Goal: Information Seeking & Learning: Learn about a topic

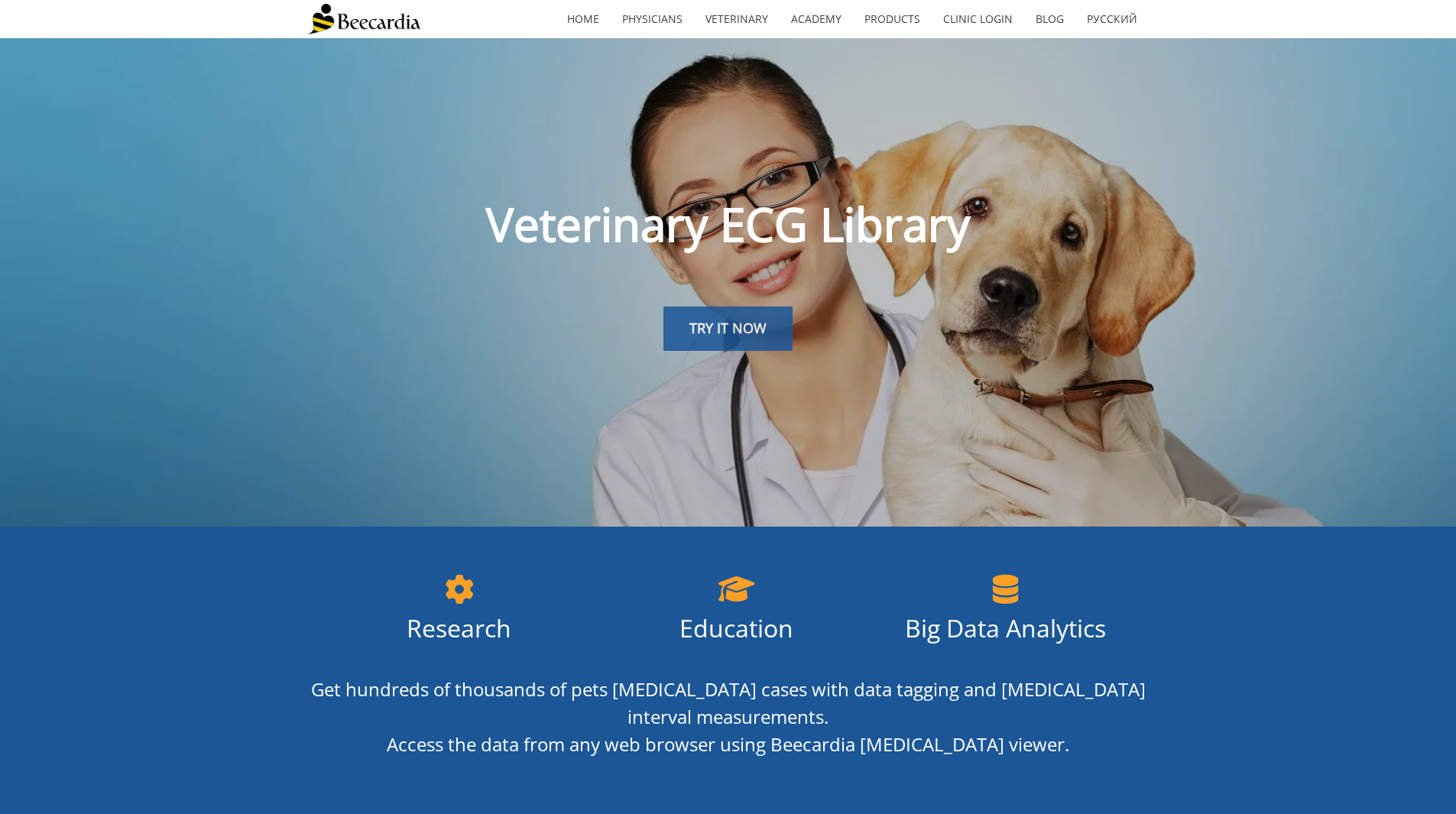
click at [708, 331] on span "TRY IT NOW" at bounding box center [728, 328] width 77 height 18
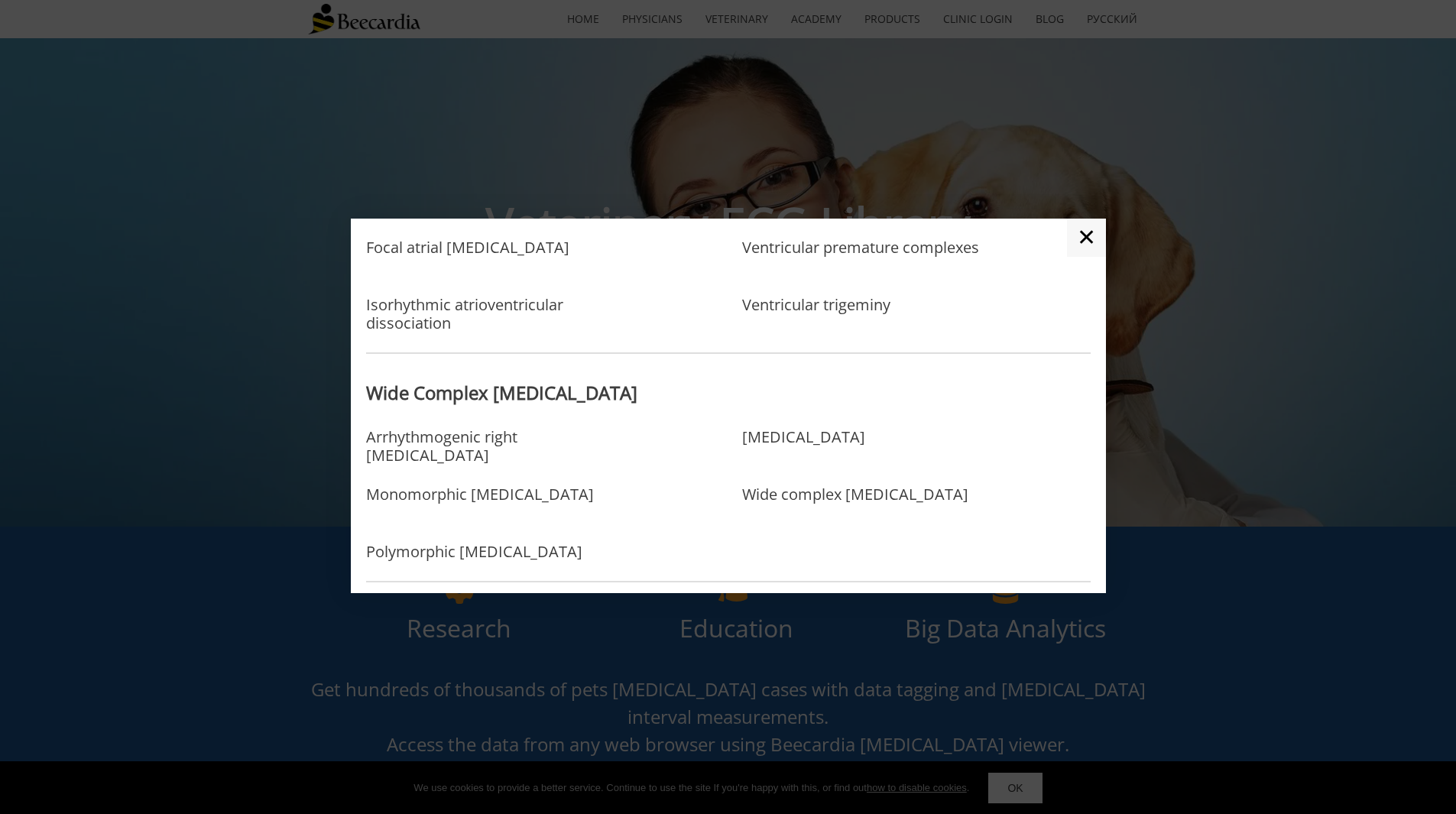
scroll to position [994, 0]
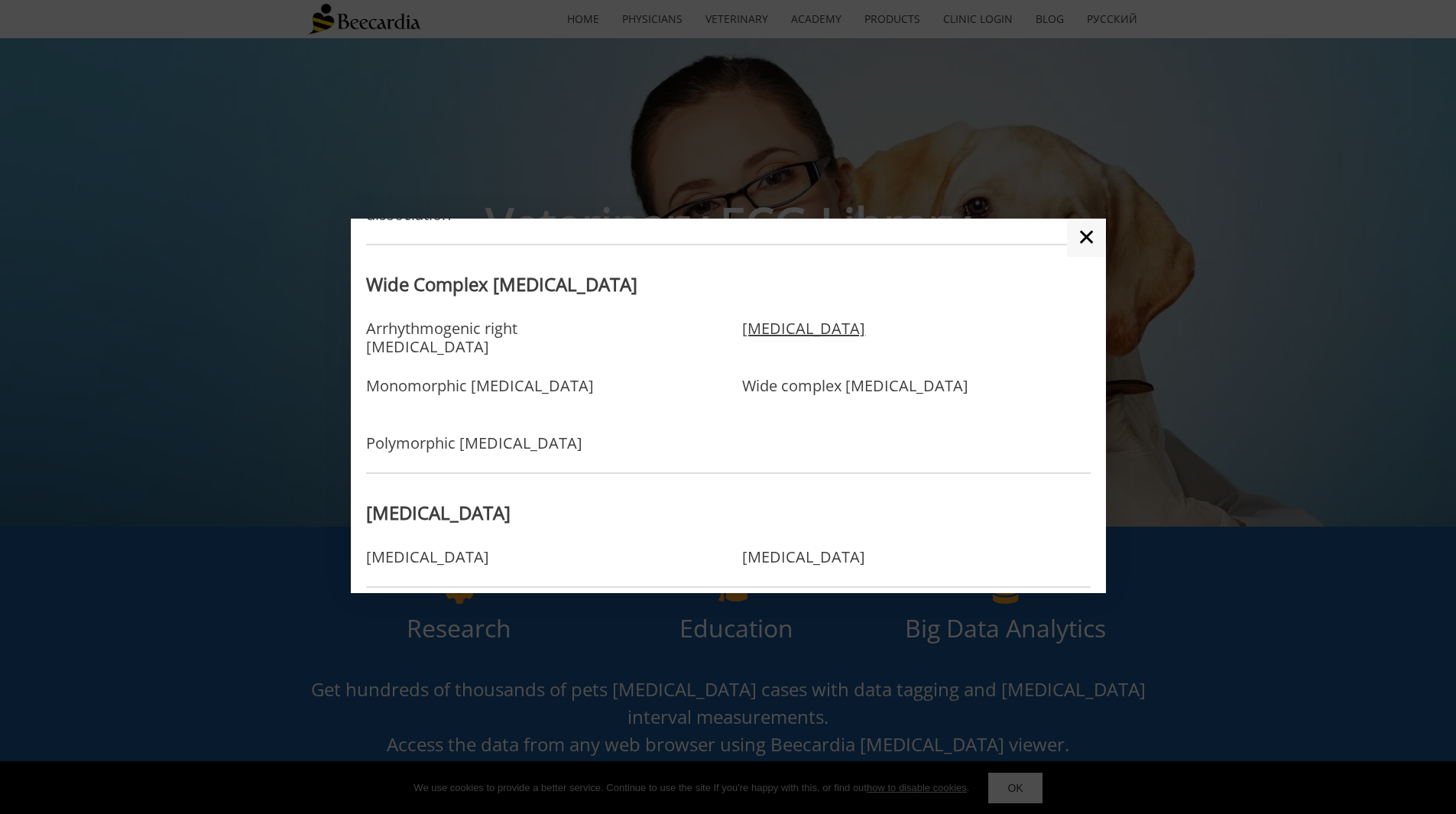
click at [813, 324] on link "[MEDICAL_DATA]" at bounding box center [804, 345] width 123 height 50
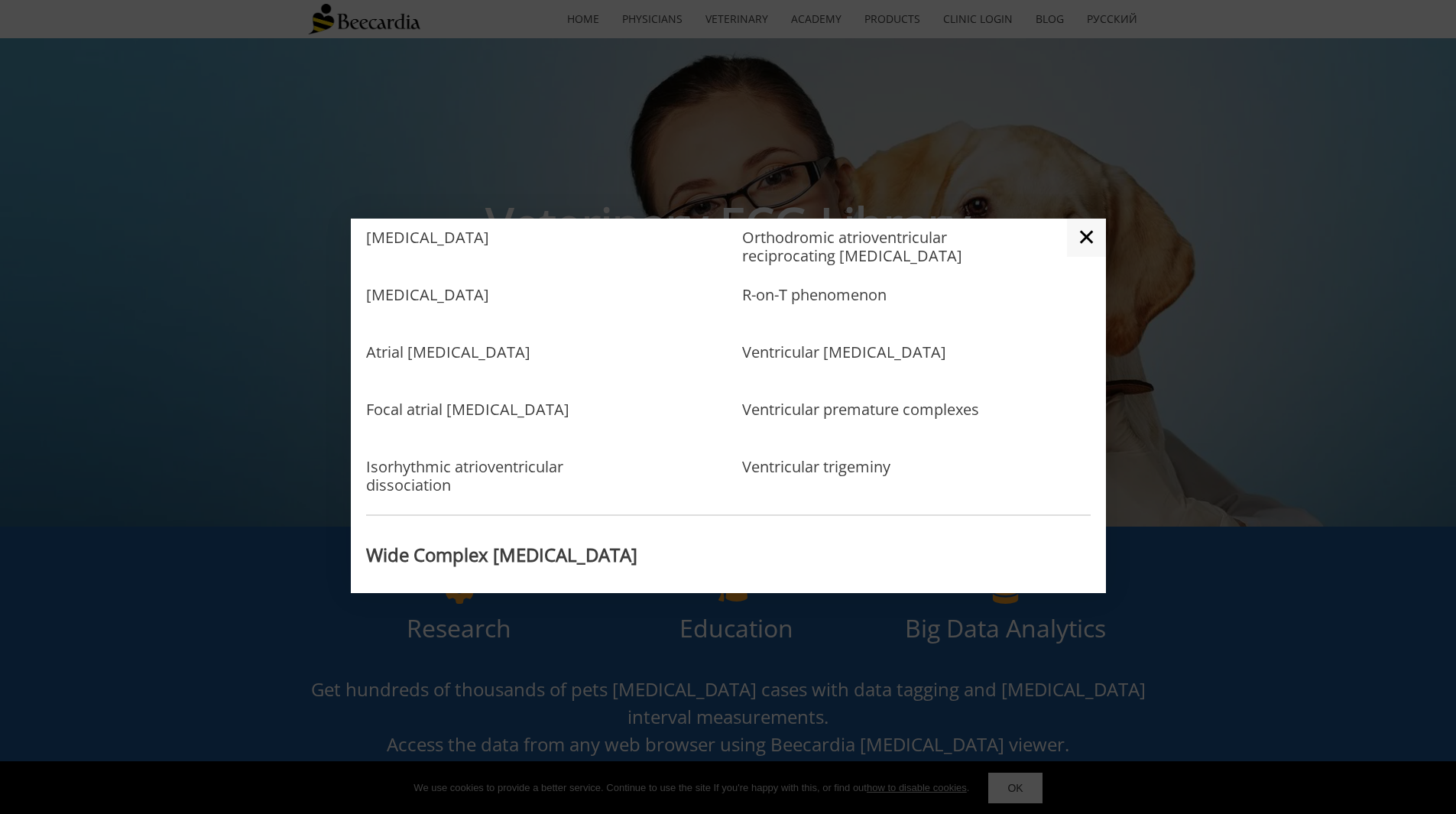
scroll to position [473, 0]
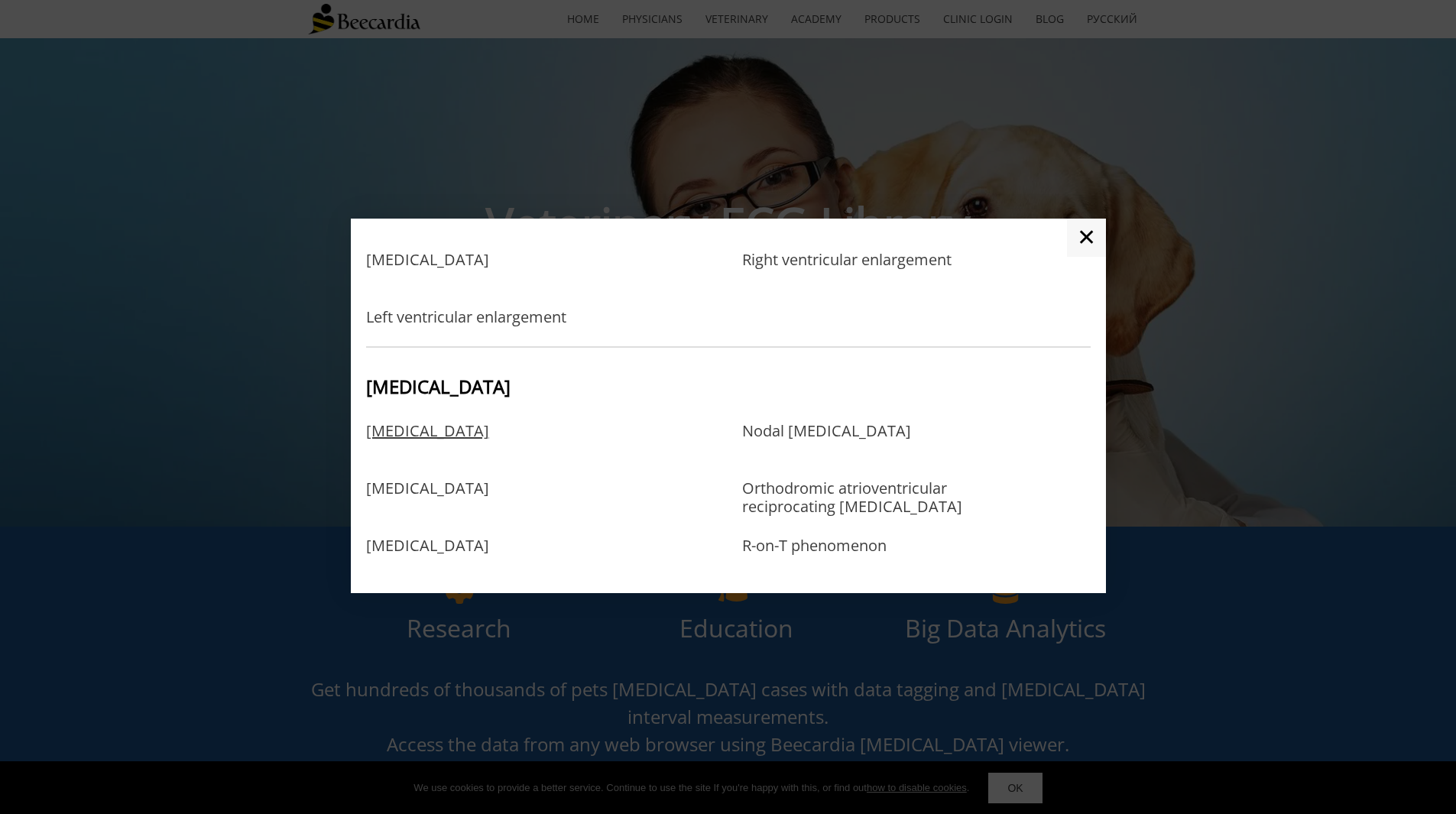
click at [452, 433] on link "[MEDICAL_DATA]" at bounding box center [428, 447] width 123 height 50
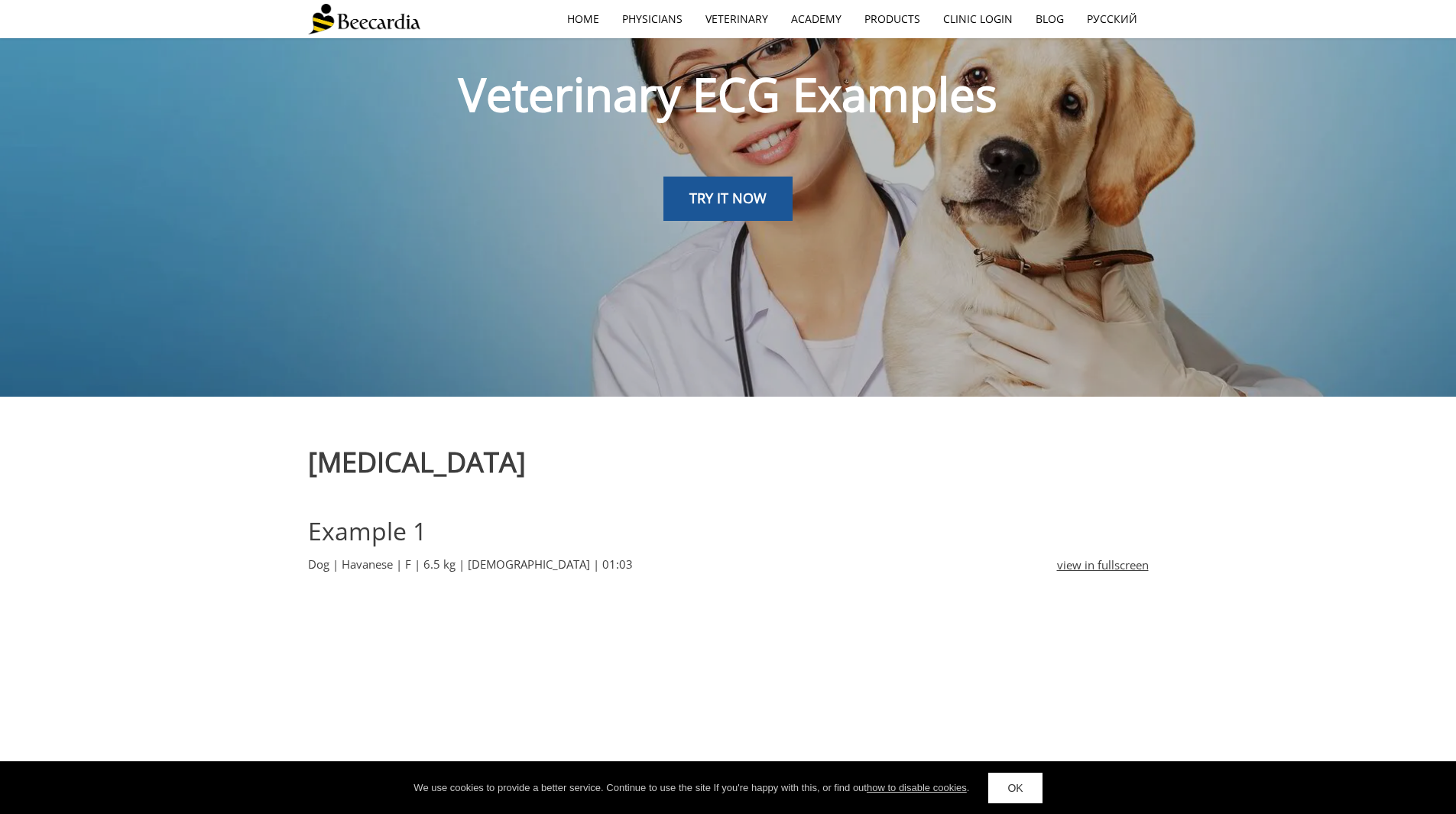
scroll to position [305, 0]
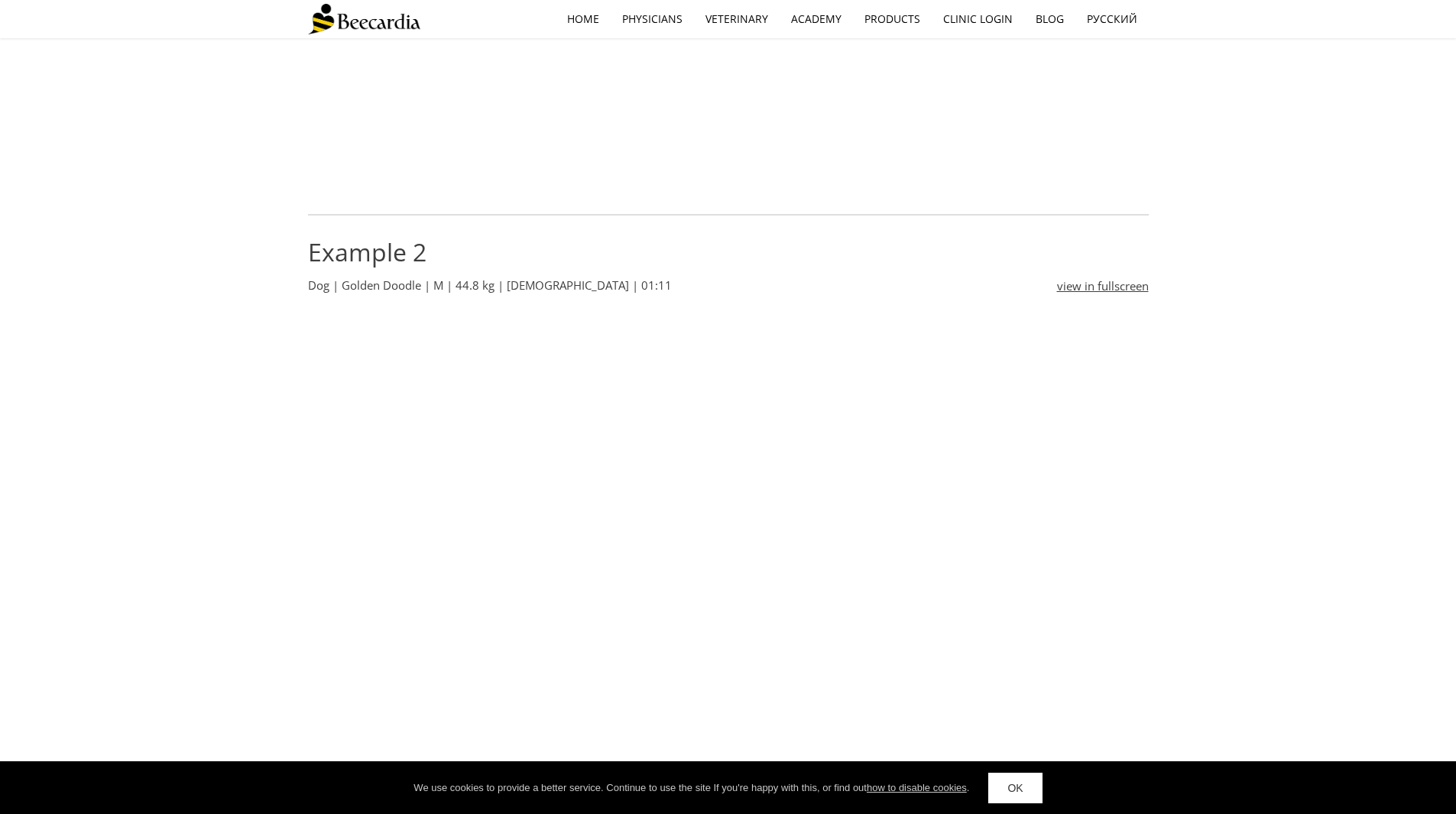
scroll to position [765, 0]
